Goal: Information Seeking & Learning: Learn about a topic

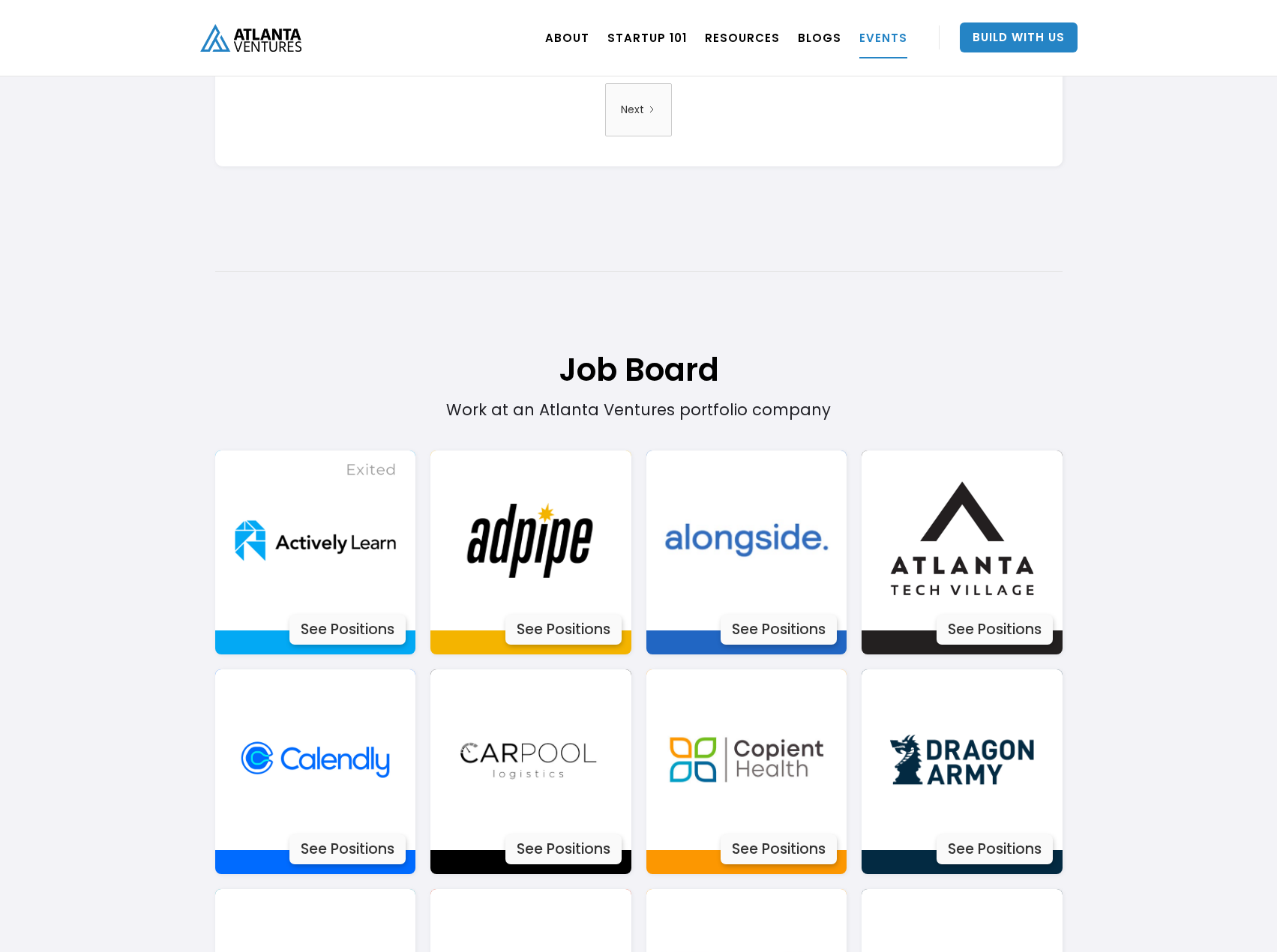
scroll to position [3073, 0]
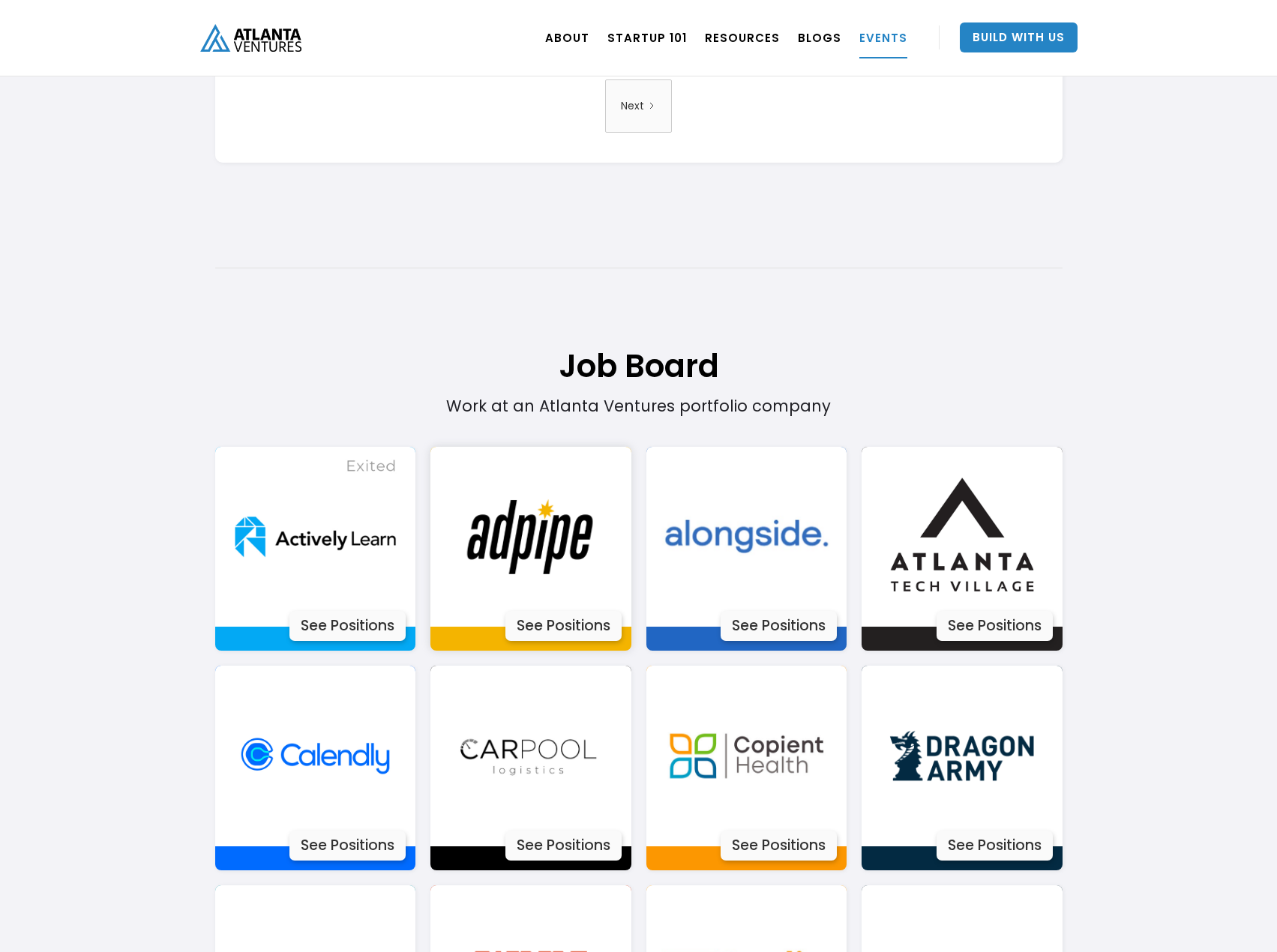
click at [540, 623] on div "See Positions" at bounding box center [564, 626] width 116 height 30
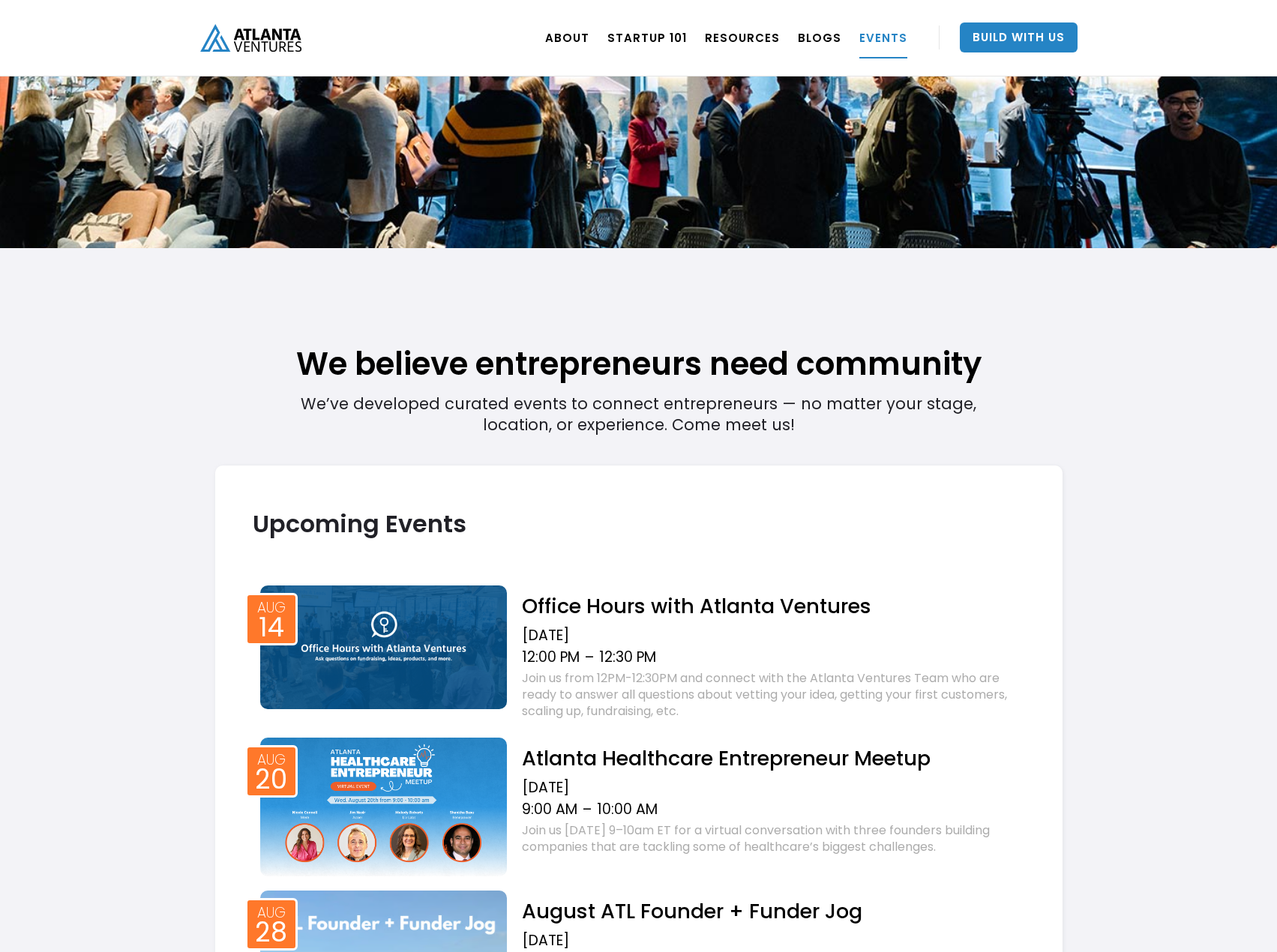
scroll to position [0, 0]
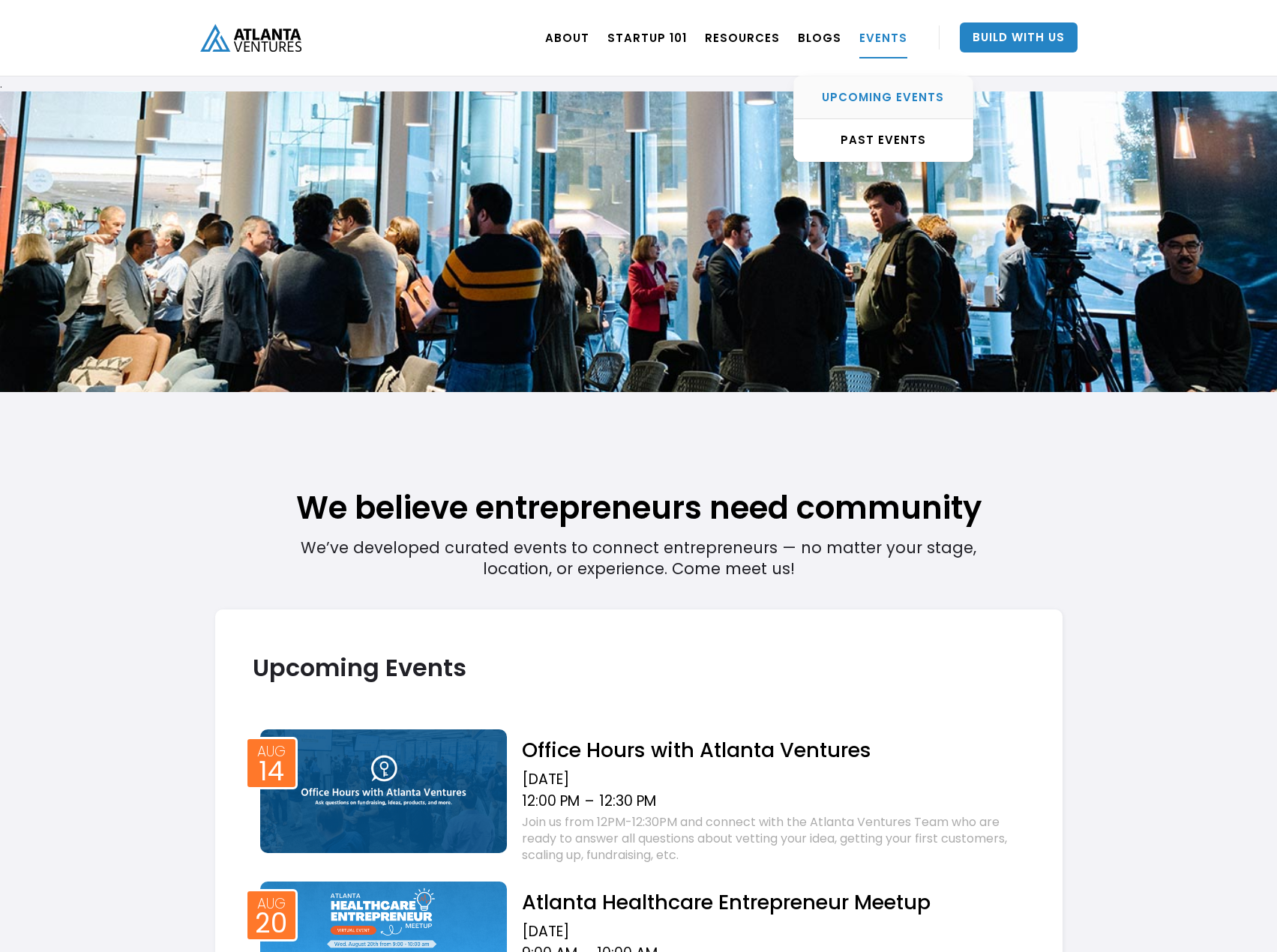
click at [872, 102] on div "UPCOMING EVENTS" at bounding box center [884, 97] width 178 height 15
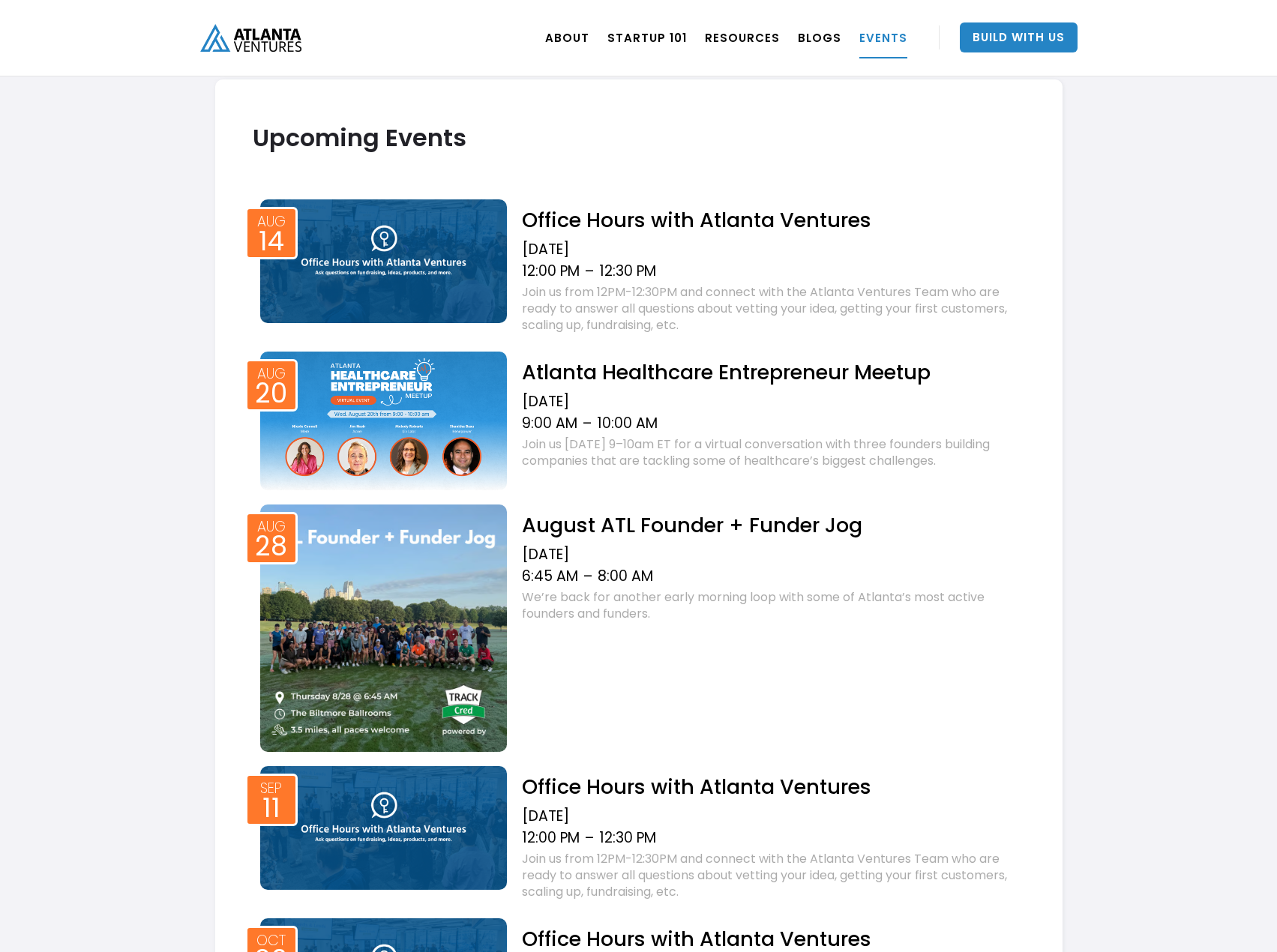
scroll to position [530, 0]
click at [323, 652] on img at bounding box center [384, 628] width 248 height 248
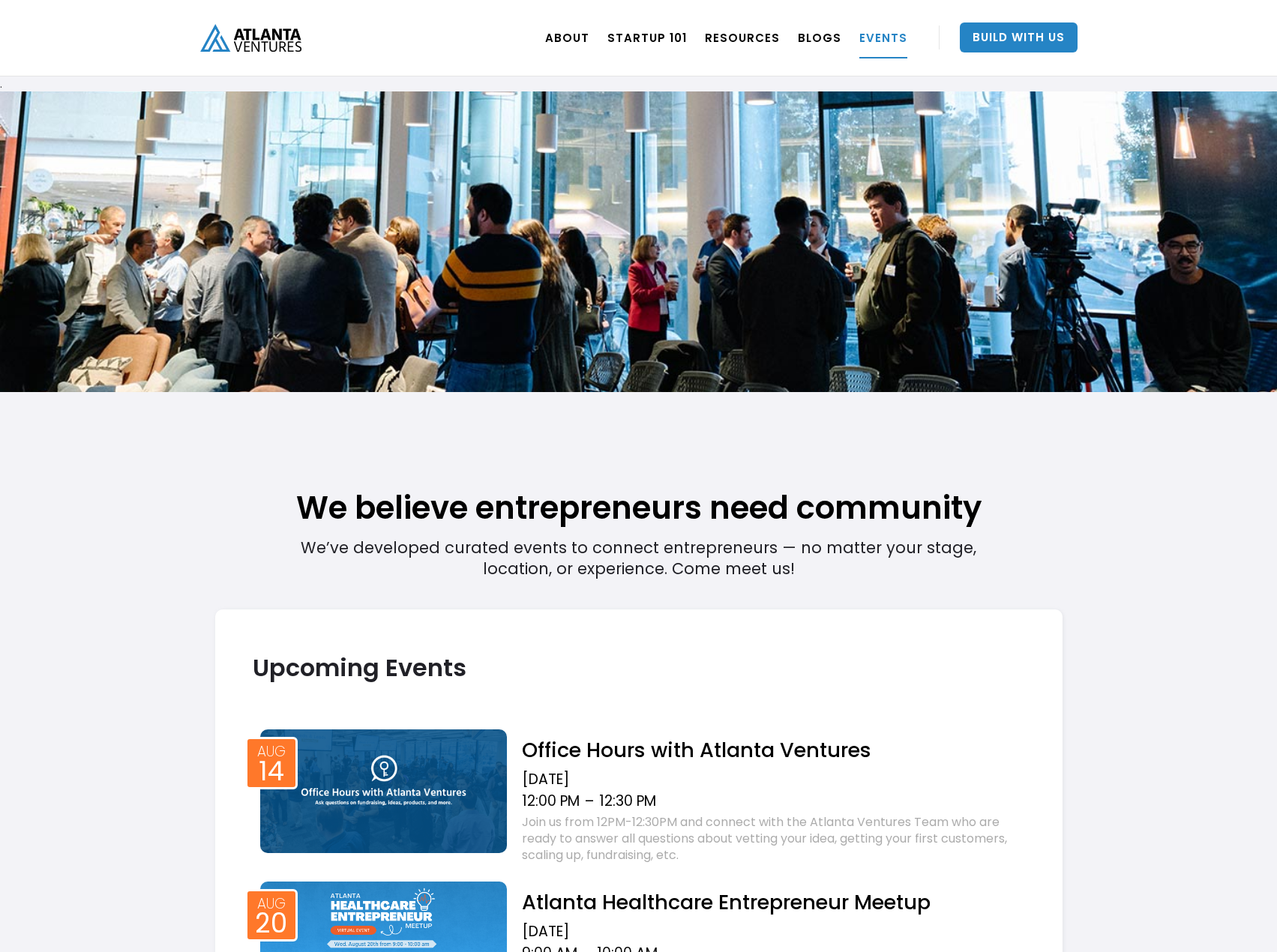
click at [241, 33] on img "home" at bounding box center [251, 37] width 102 height 28
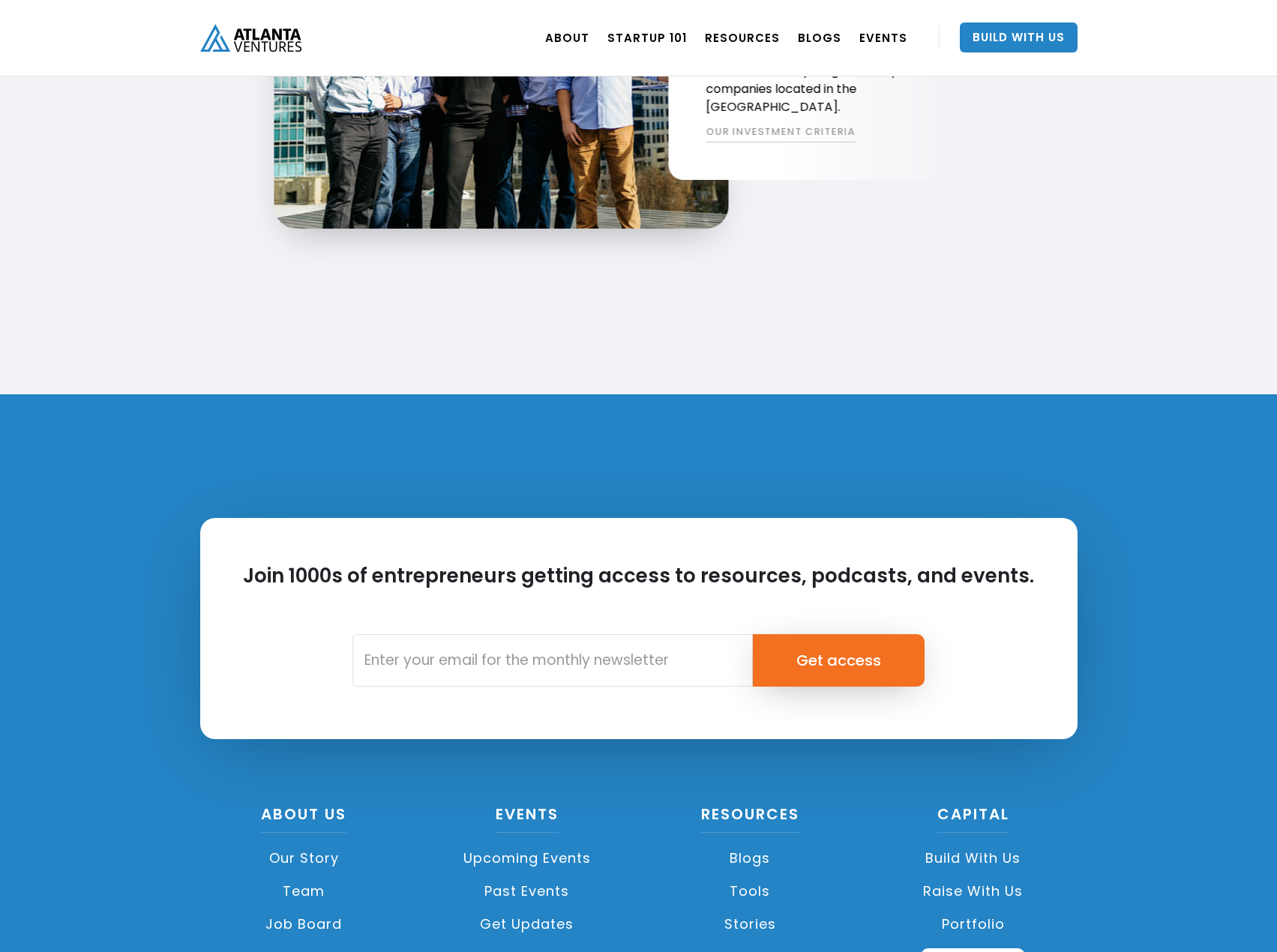
scroll to position [3385, 0]
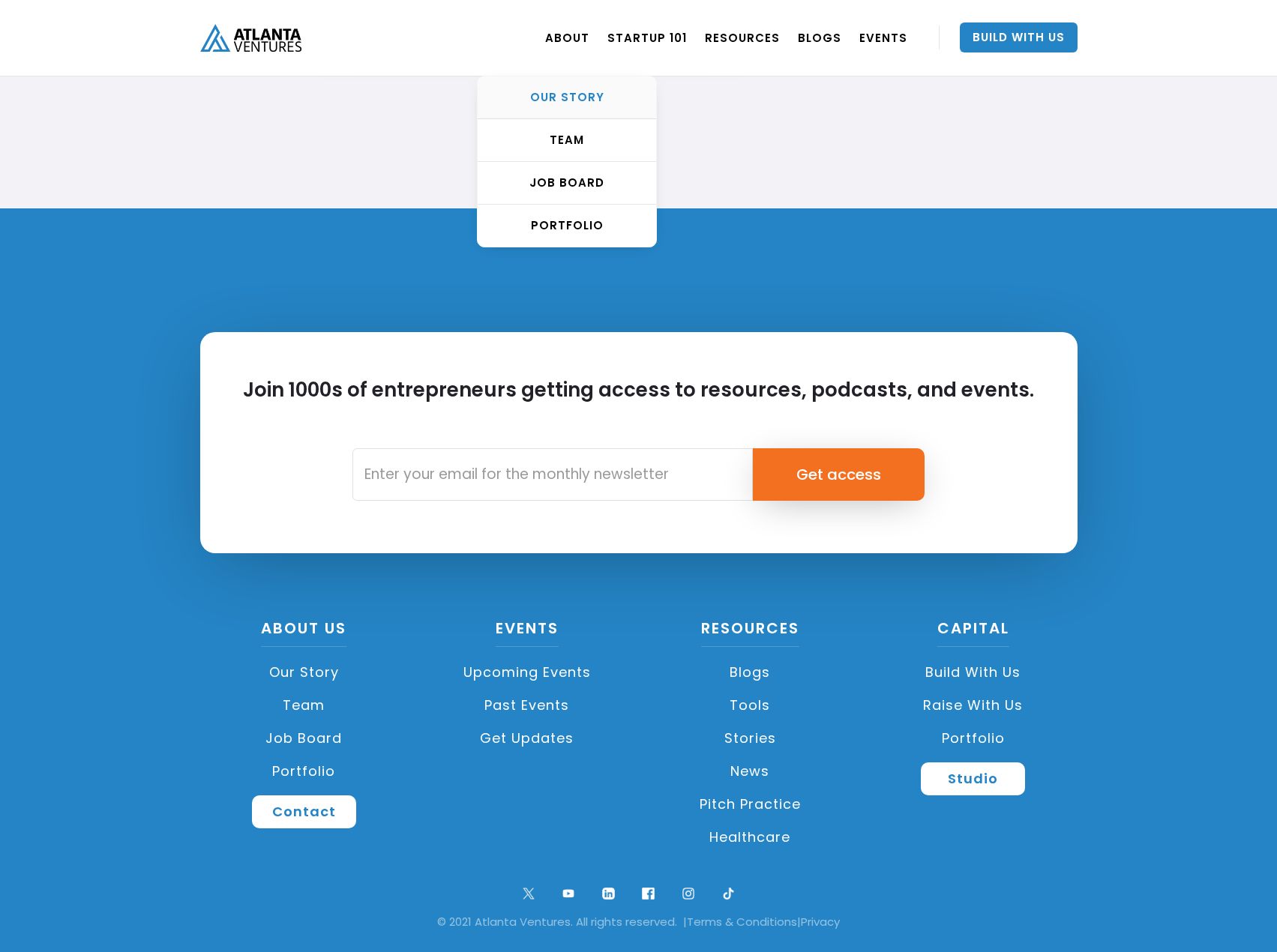
click at [564, 96] on div "OUR STORY" at bounding box center [567, 97] width 178 height 15
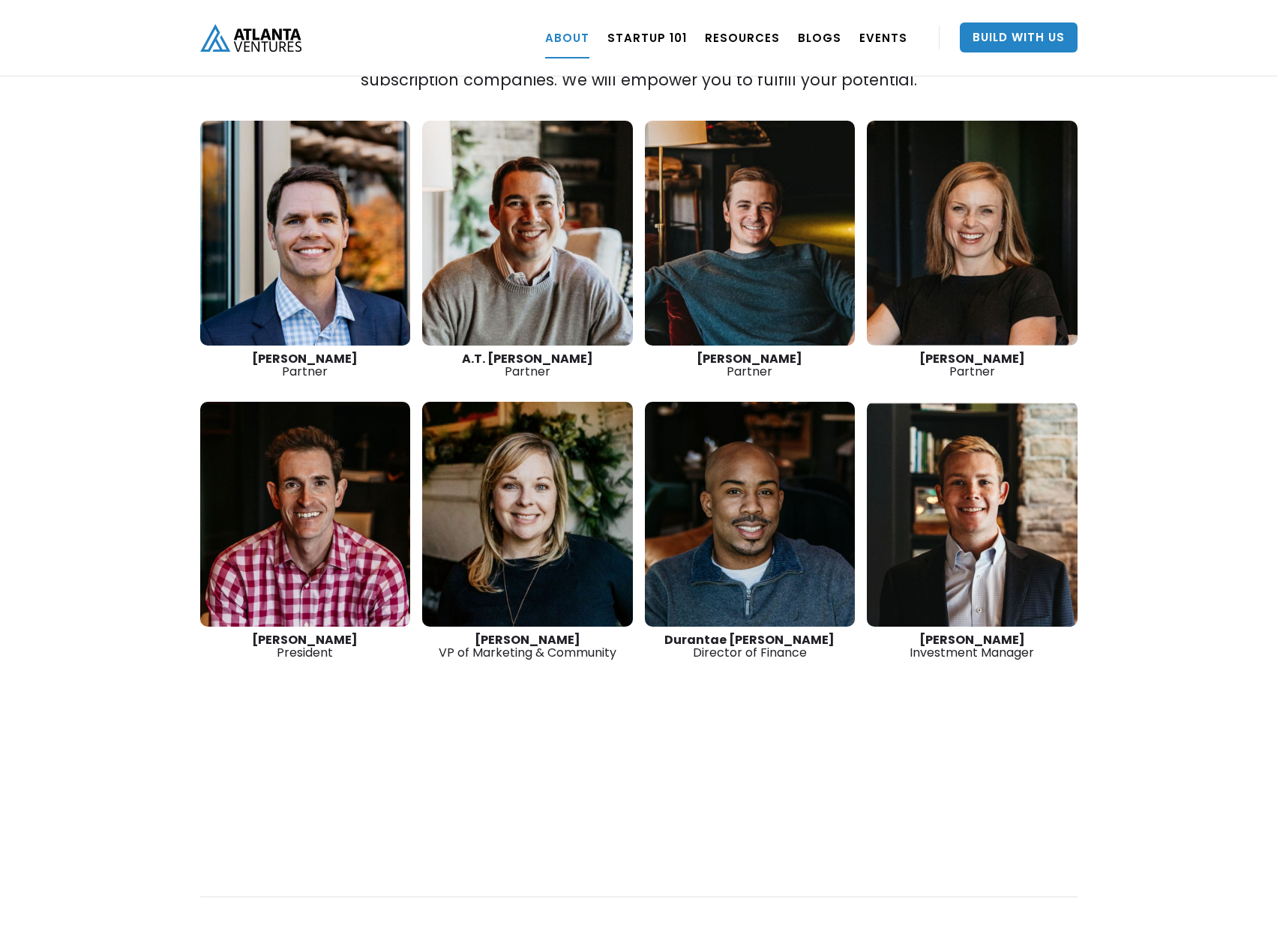
scroll to position [2099, 0]
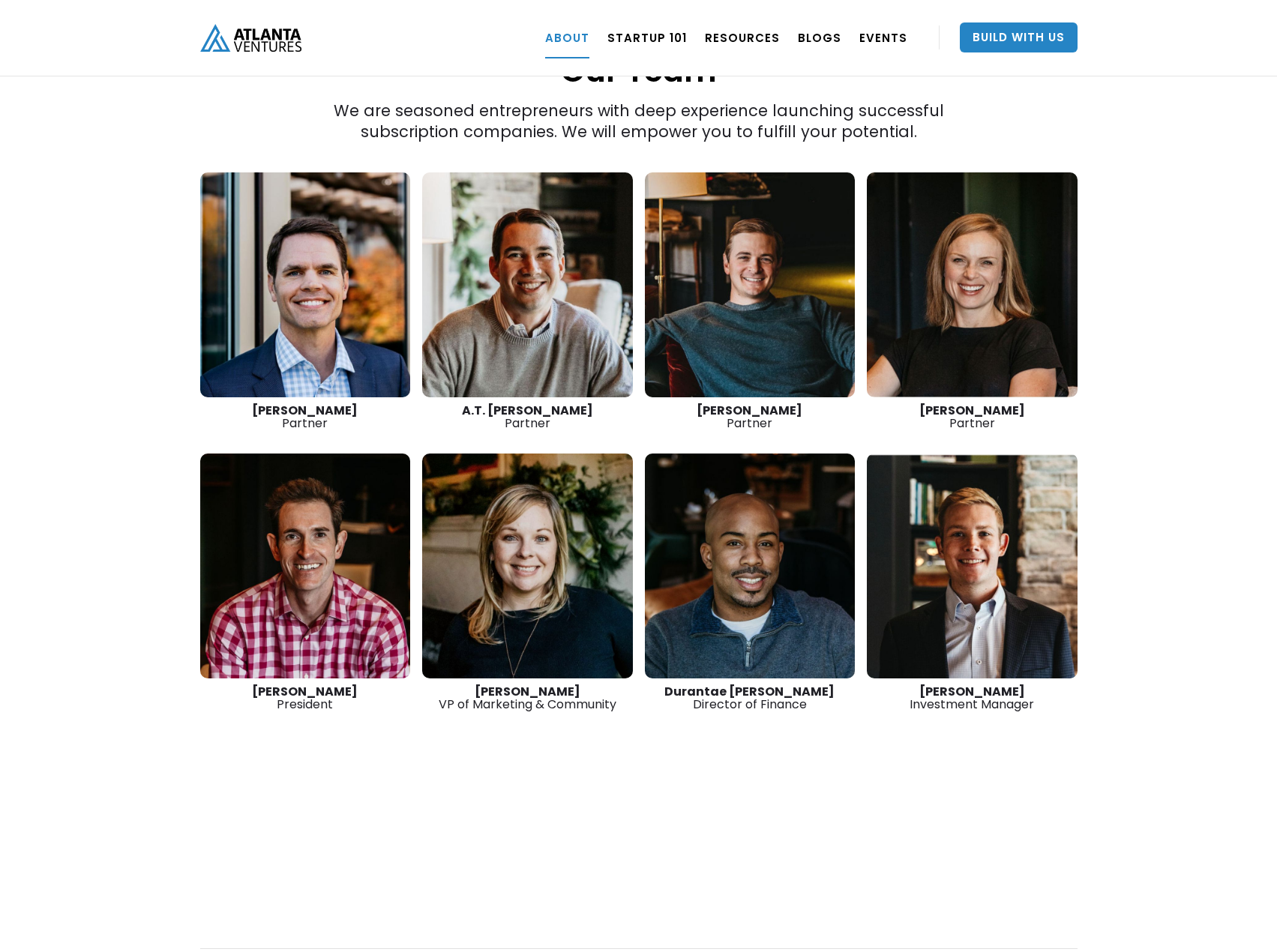
click at [299, 534] on link at bounding box center [306, 566] width 210 height 225
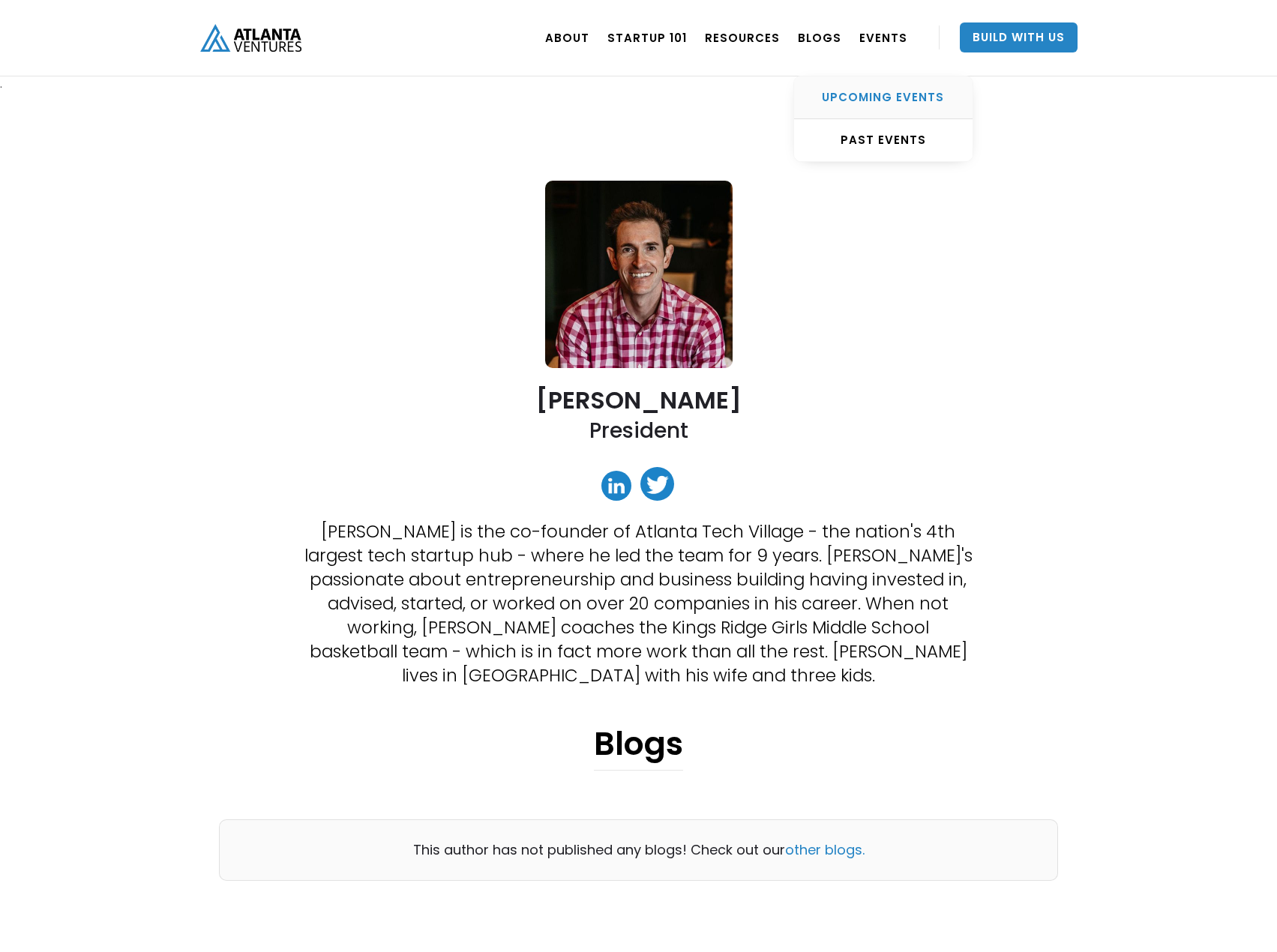
click at [863, 90] on div "UPCOMING EVENTS" at bounding box center [884, 97] width 178 height 15
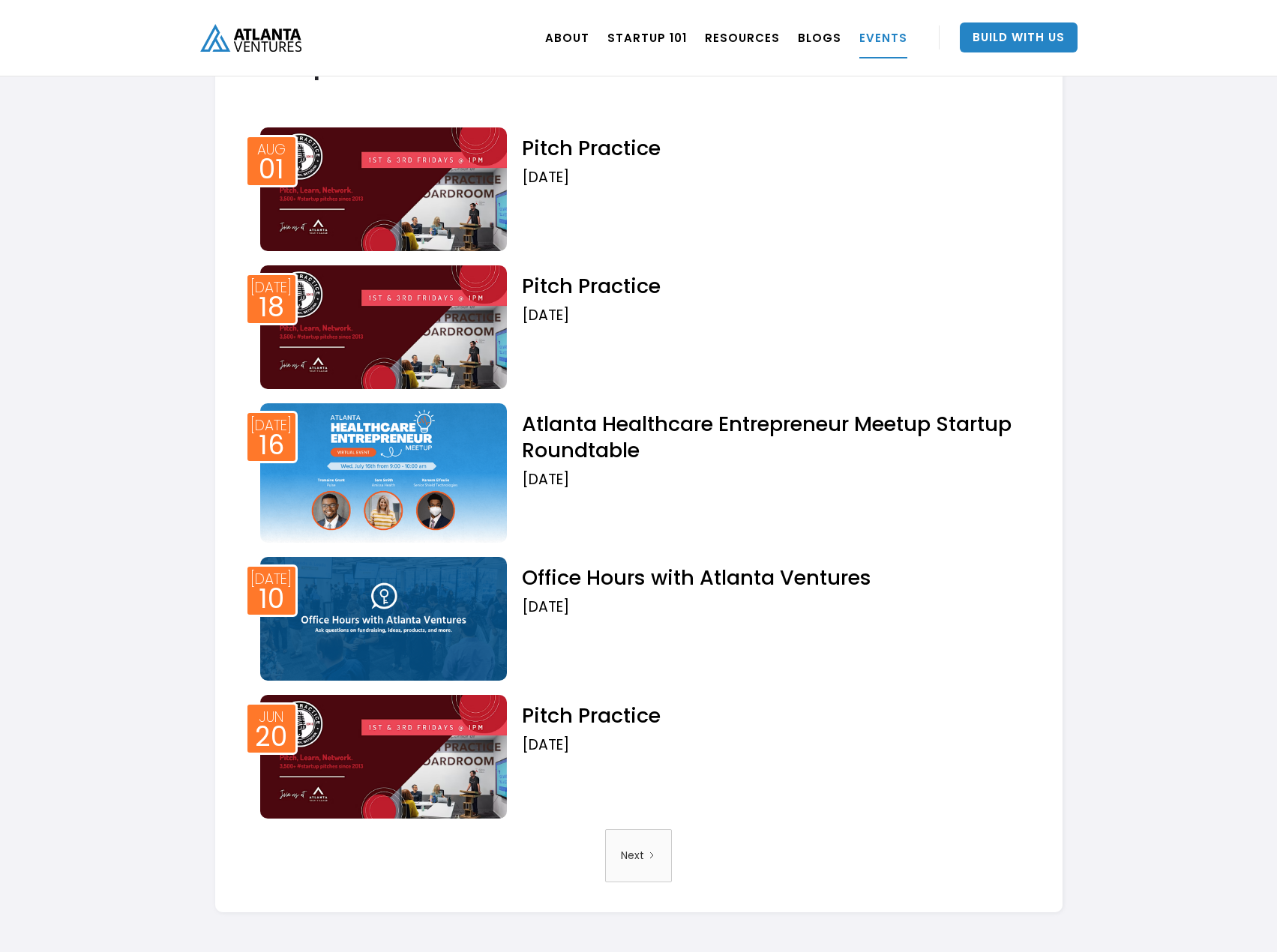
scroll to position [2330, 0]
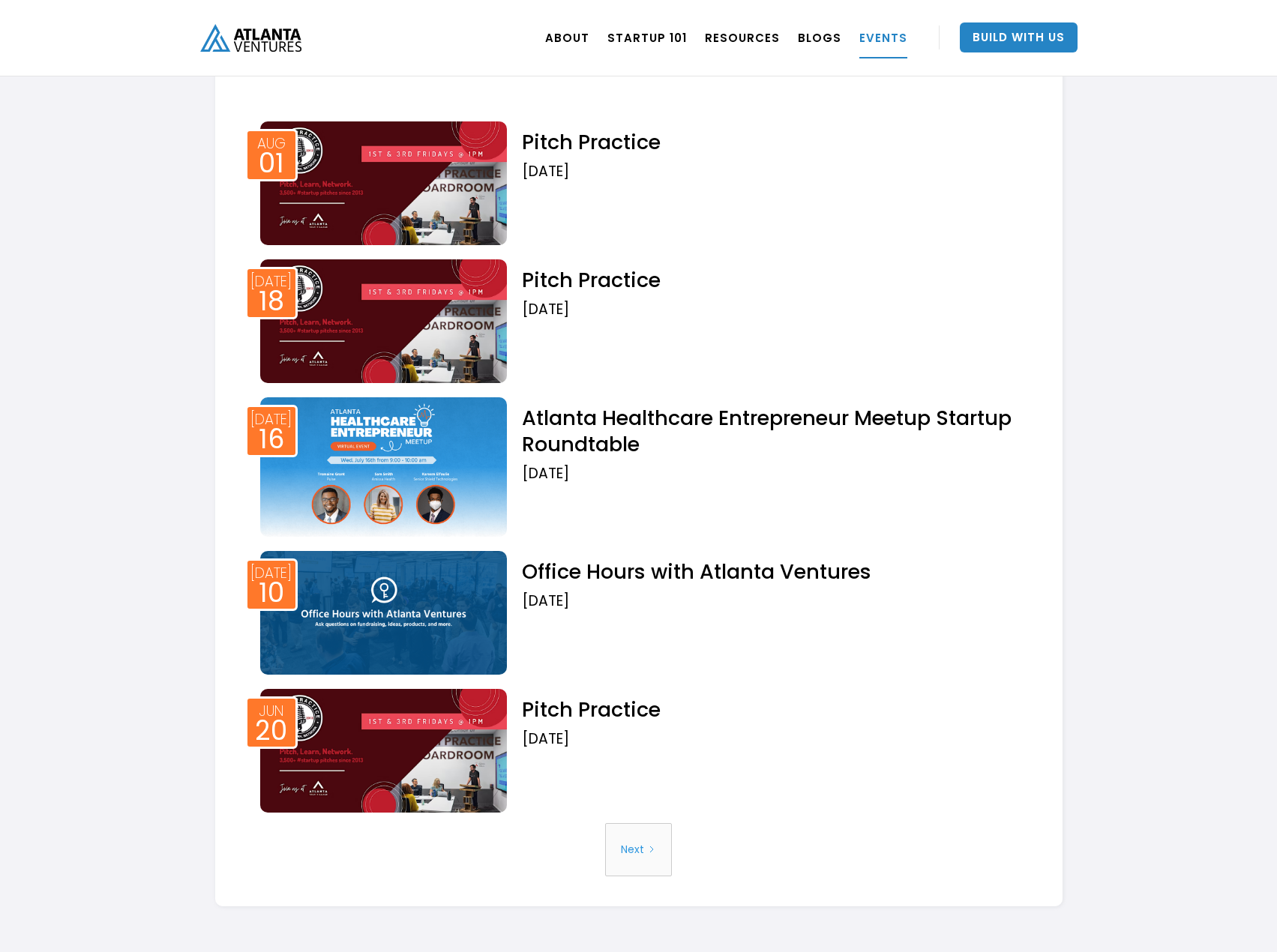
click at [641, 859] on div "Next" at bounding box center [632, 849] width 23 height 38
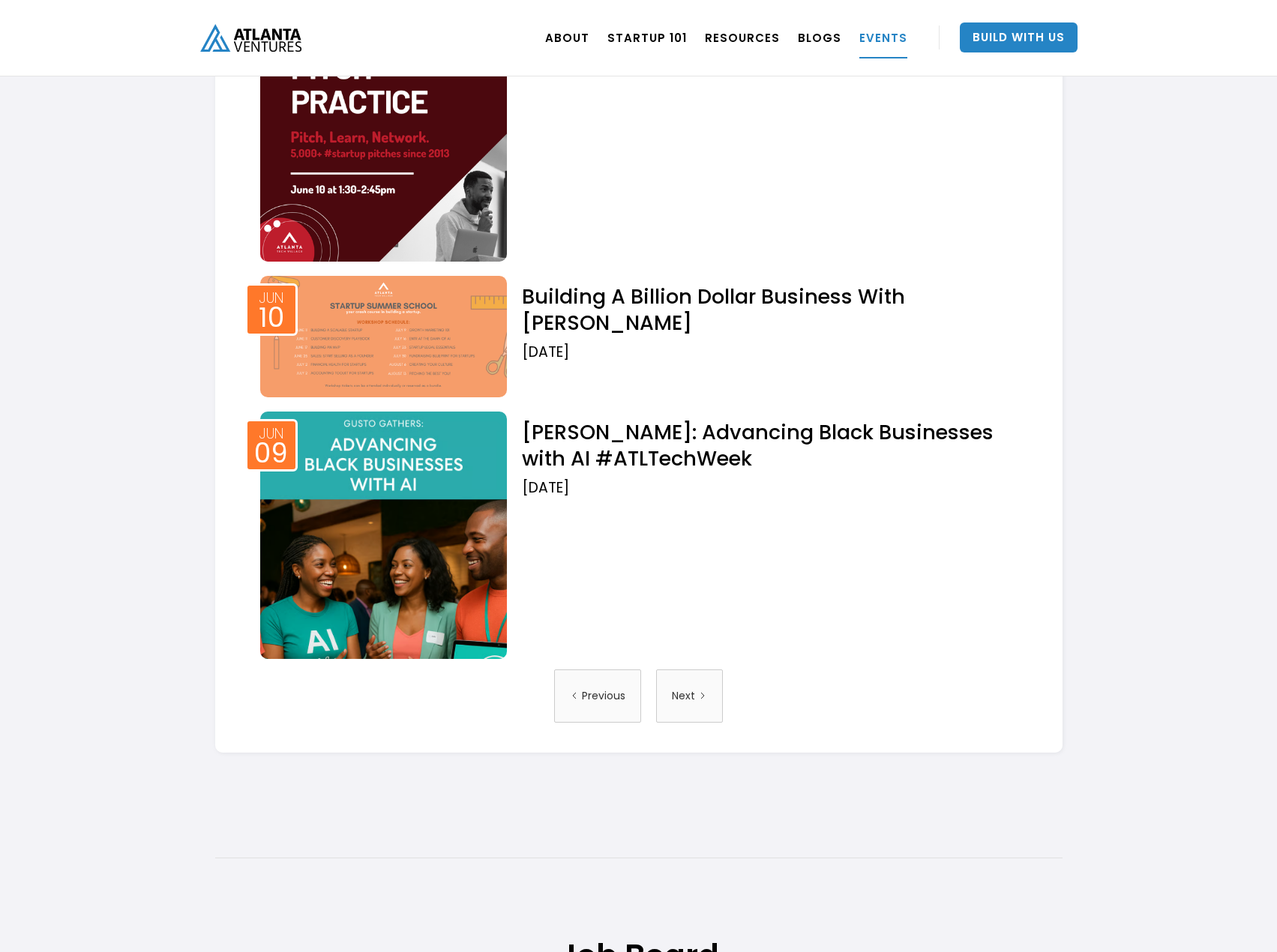
scroll to position [2999, 0]
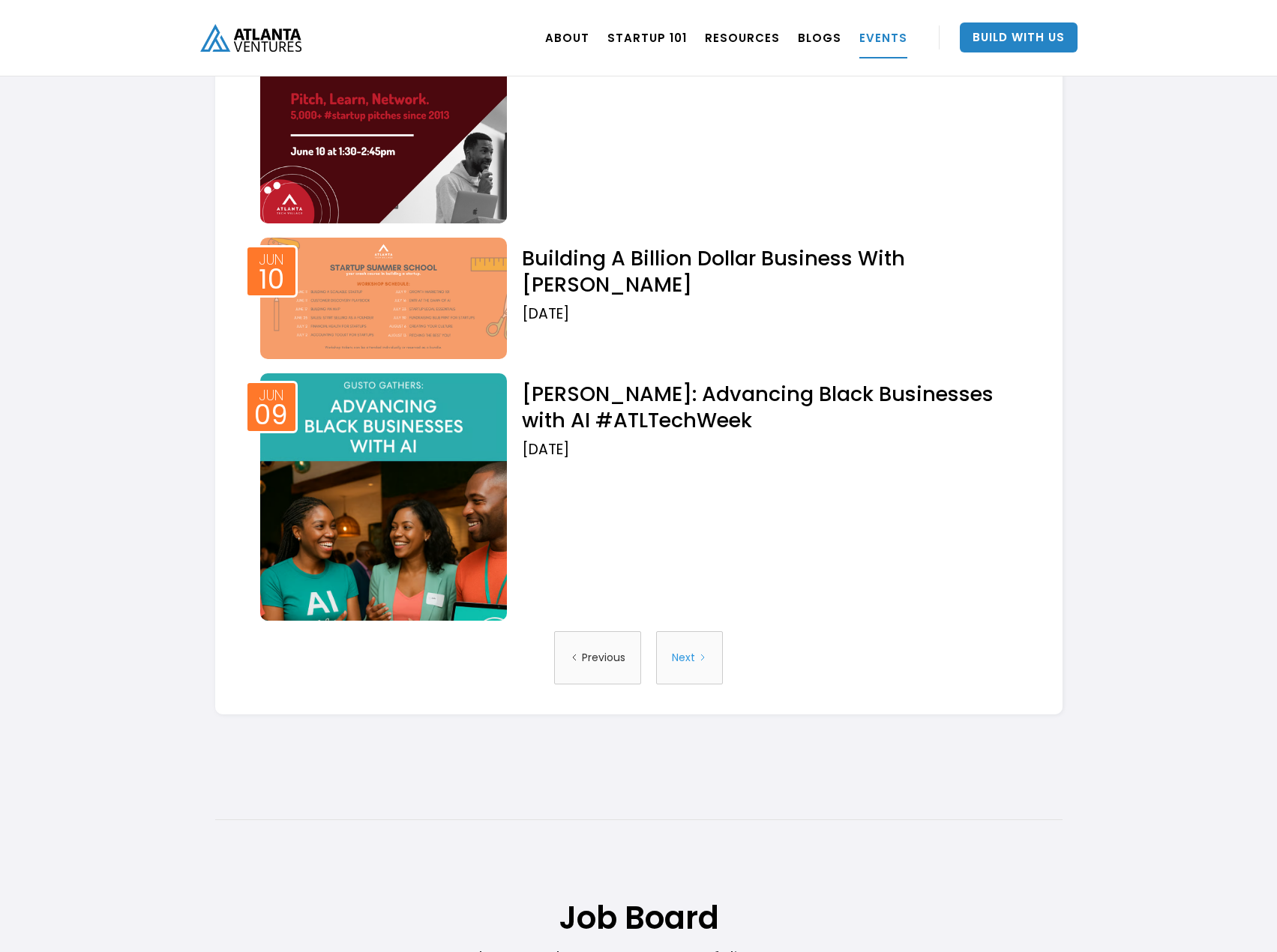
click at [703, 656] on icon "Next Page" at bounding box center [702, 657] width 3 height 6
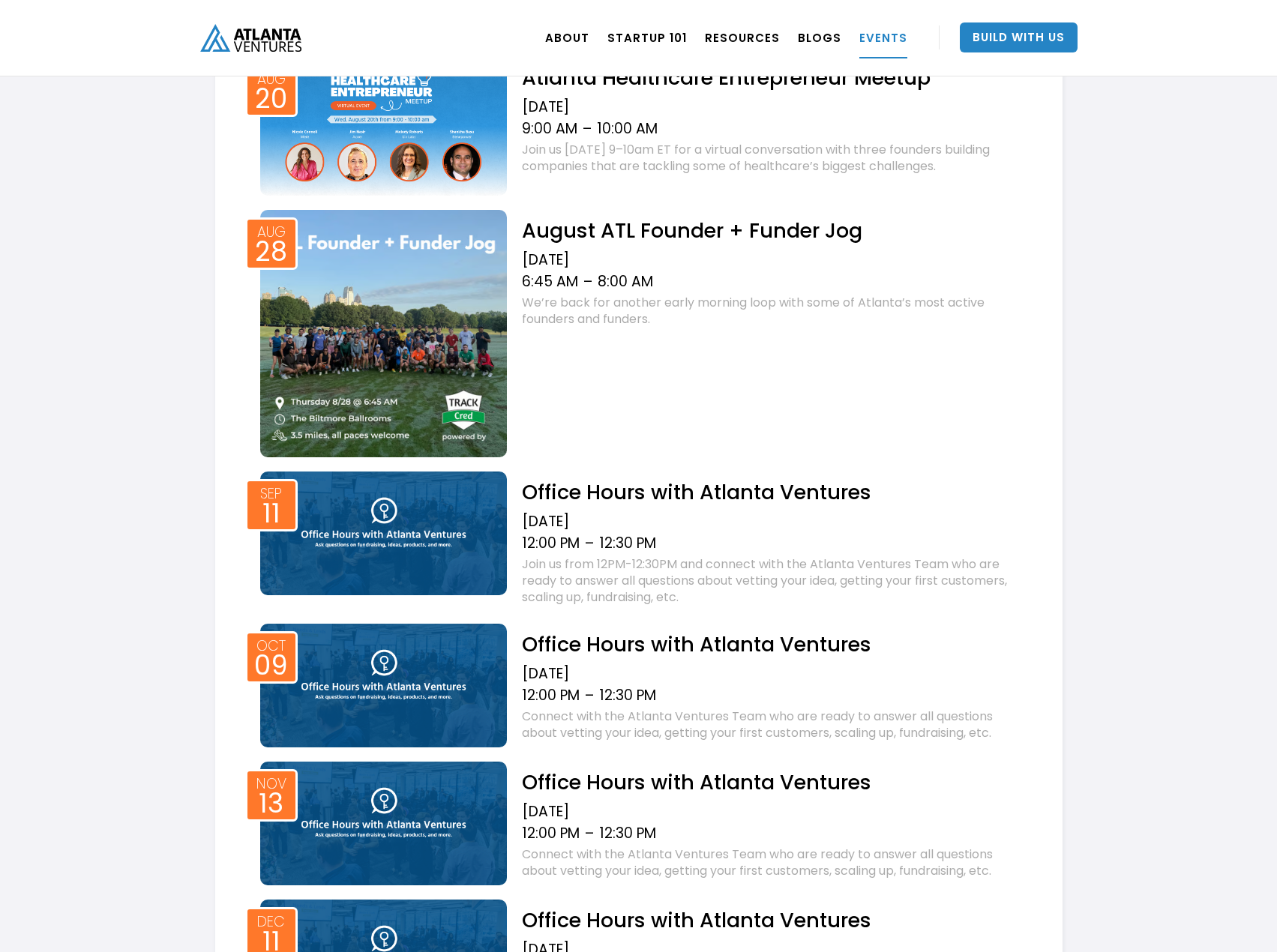
scroll to position [675, 0]
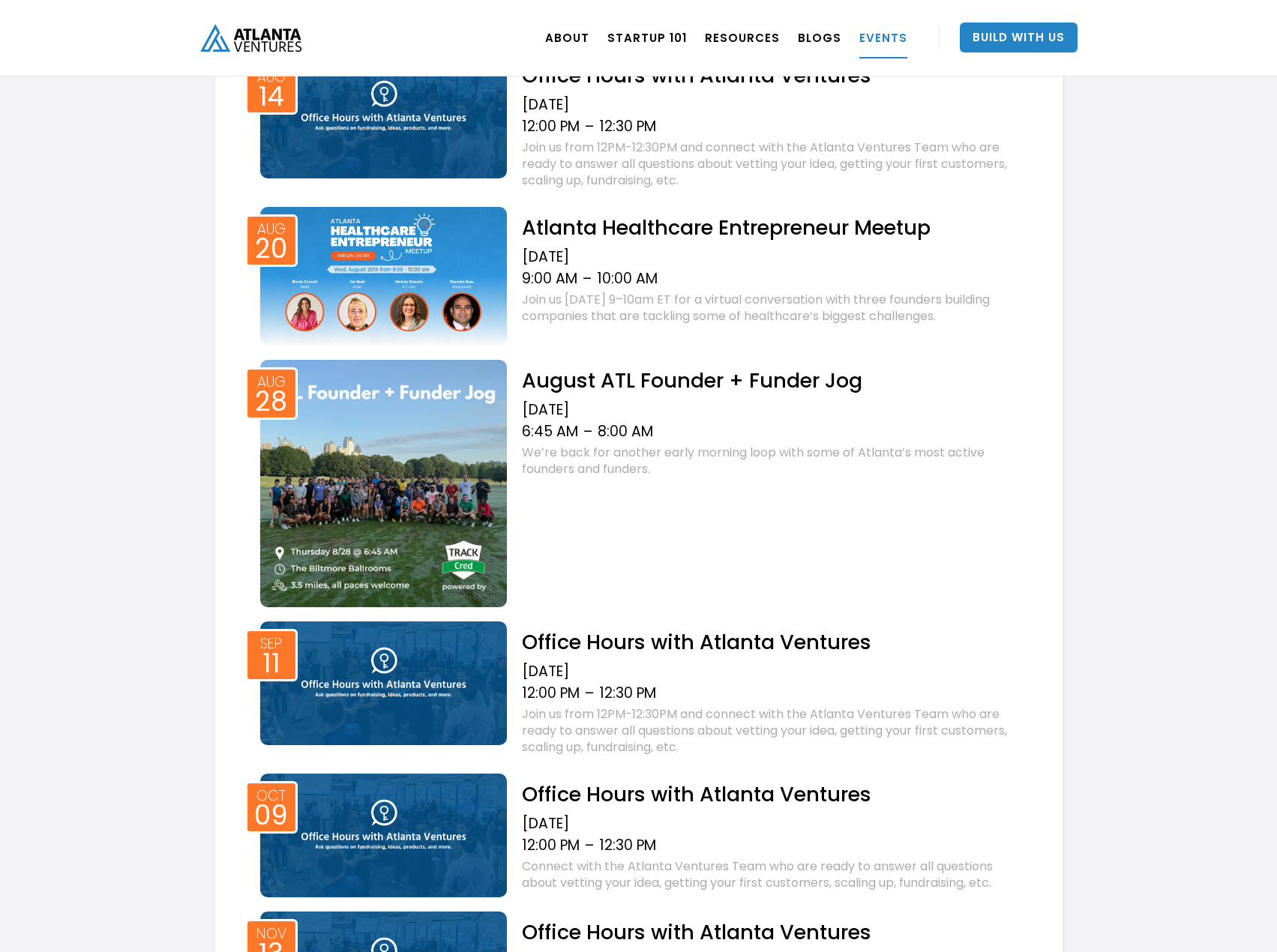
click at [387, 492] on img at bounding box center [384, 484] width 248 height 248
